Goal: Find specific page/section: Find specific page/section

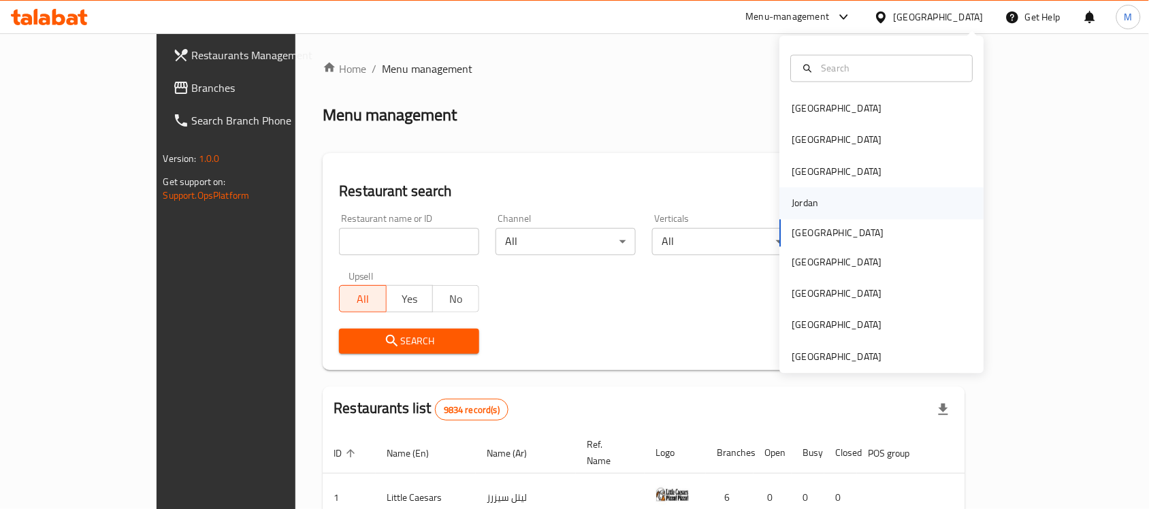
click at [831, 206] on div "Jordan" at bounding box center [882, 203] width 204 height 31
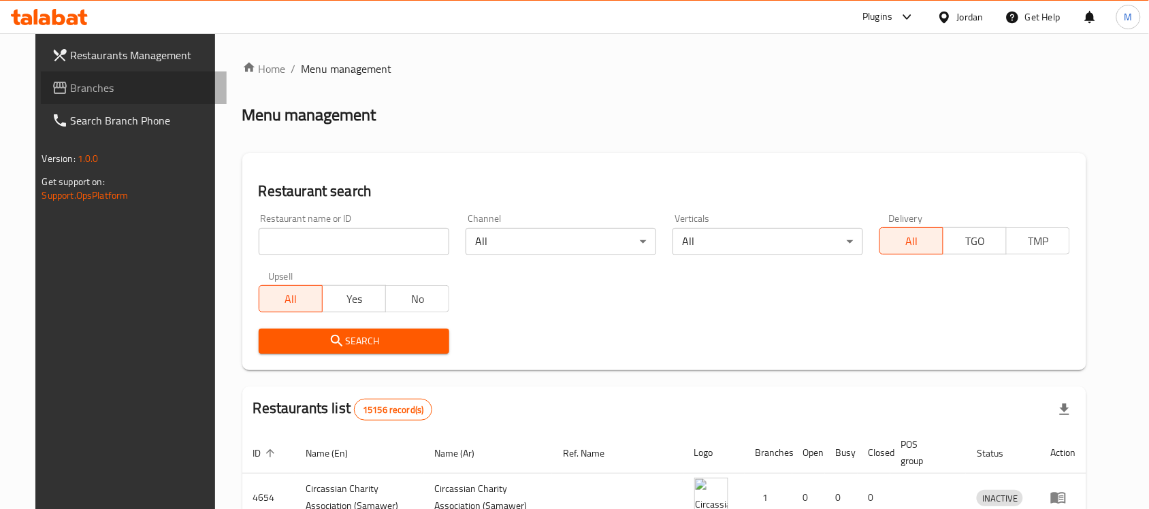
click at [71, 83] on span "Branches" at bounding box center [144, 88] width 146 height 16
click at [135, 93] on span "Branches" at bounding box center [137, 88] width 159 height 16
